Goal: Navigation & Orientation: Find specific page/section

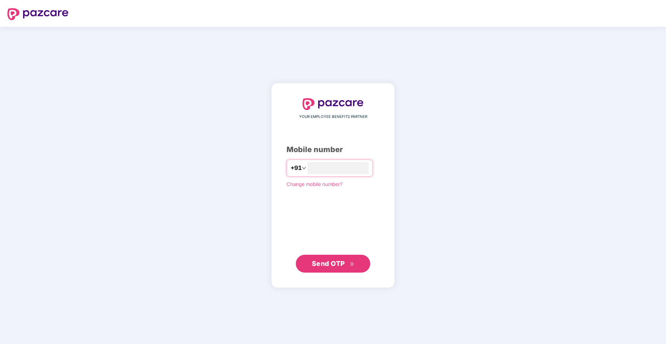
type input "**********"
click at [348, 265] on span "Send OTP" at bounding box center [333, 263] width 43 height 10
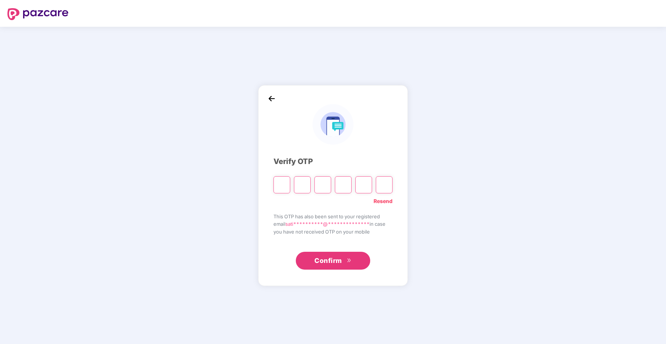
type input "*"
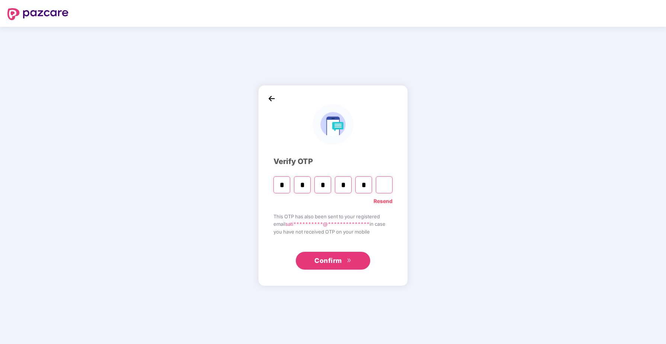
type input "*"
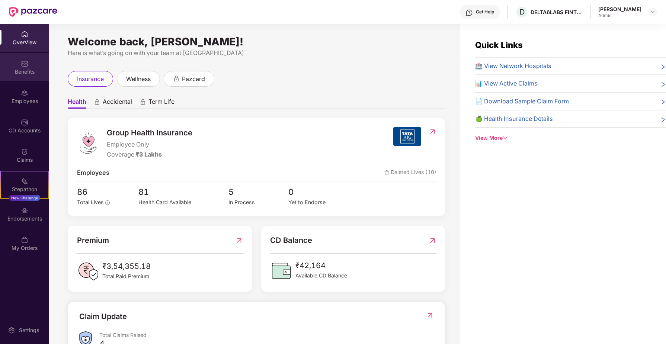
click at [20, 73] on div "Benefits" at bounding box center [24, 71] width 49 height 7
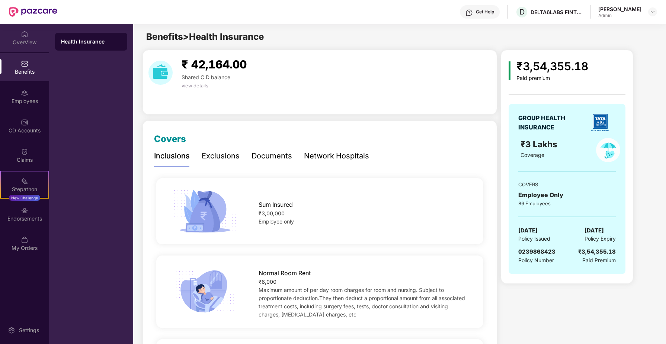
click at [26, 39] on div "OverView" at bounding box center [24, 42] width 49 height 7
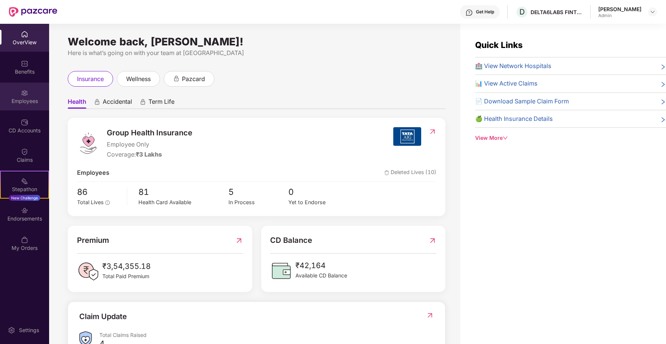
click at [30, 93] on div "Employees" at bounding box center [24, 97] width 49 height 28
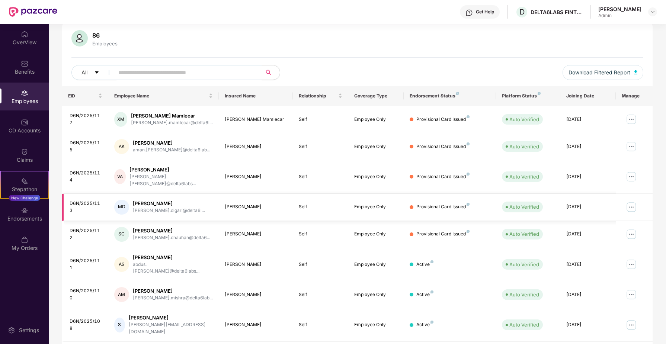
scroll to position [48, 0]
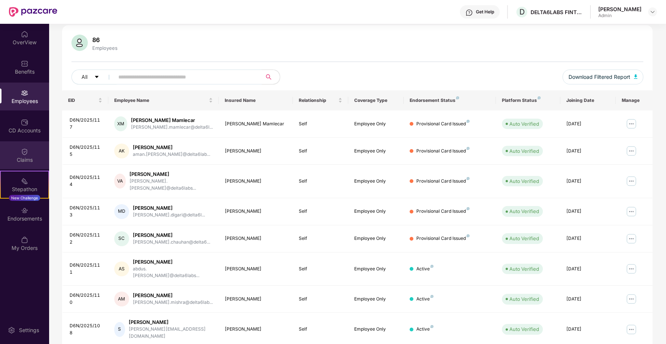
click at [26, 159] on div "Claims" at bounding box center [24, 159] width 49 height 7
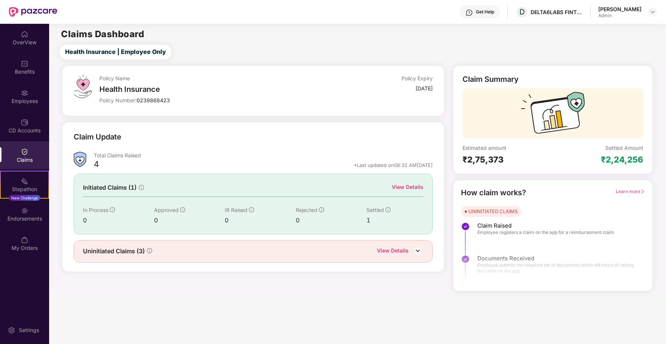
click at [23, 151] on img at bounding box center [24, 151] width 7 height 7
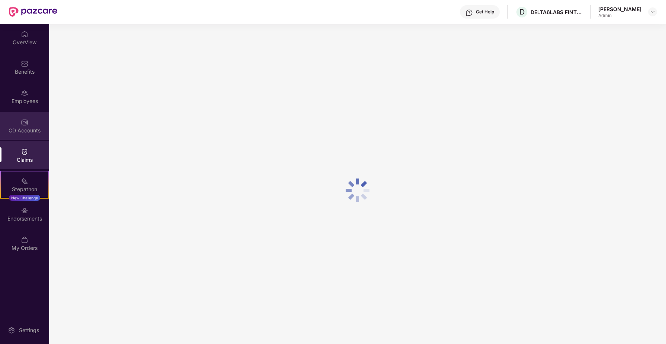
click at [25, 133] on div "CD Accounts" at bounding box center [24, 130] width 49 height 7
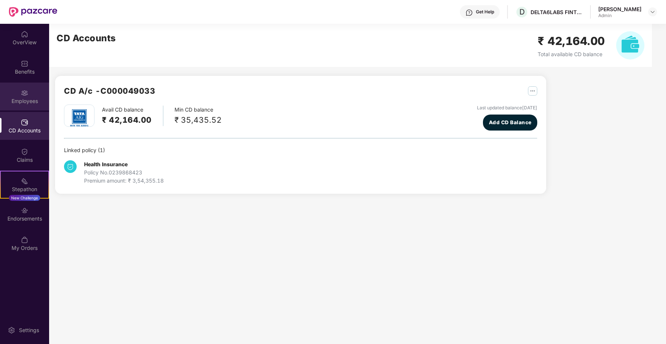
click at [25, 98] on div "Employees" at bounding box center [24, 101] width 49 height 7
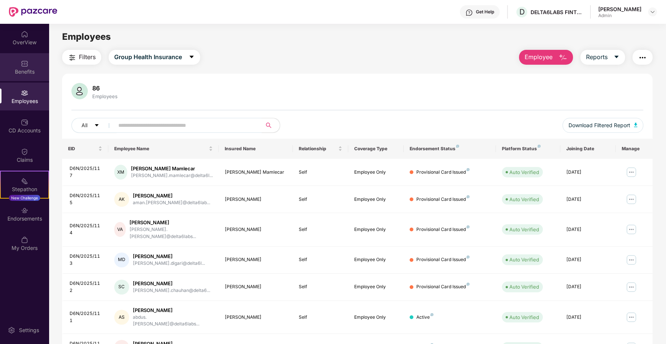
click at [22, 68] on div "Benefits" at bounding box center [24, 71] width 49 height 7
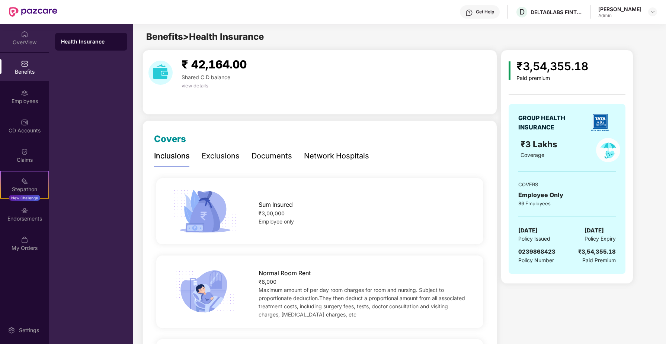
click at [24, 42] on div "OverView" at bounding box center [24, 42] width 49 height 7
